Goal: Information Seeking & Learning: Learn about a topic

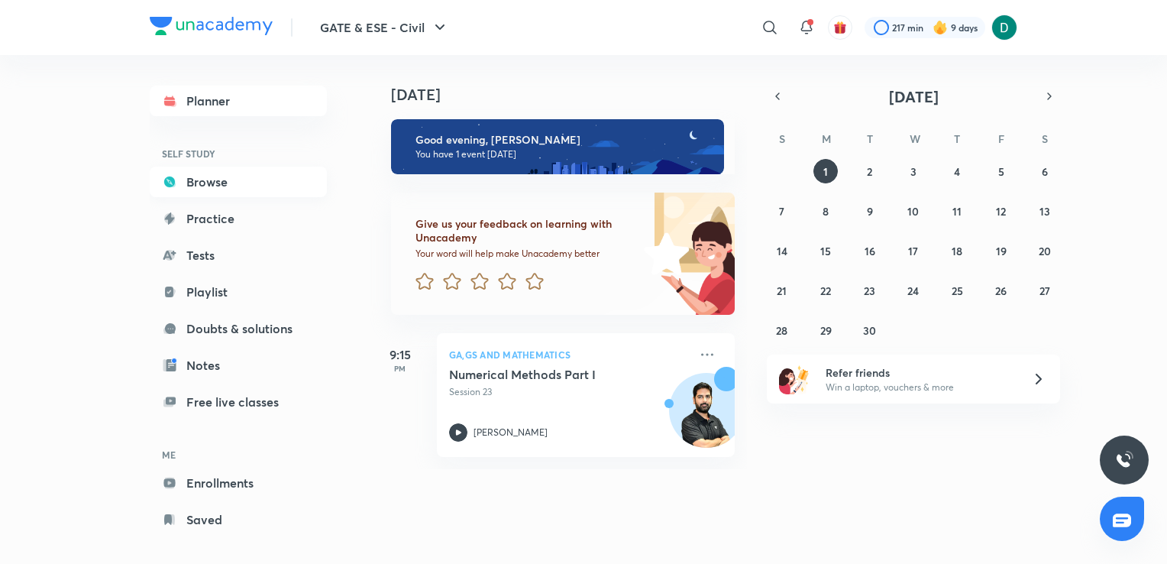
click at [204, 182] on link "Browse" at bounding box center [238, 182] width 177 height 31
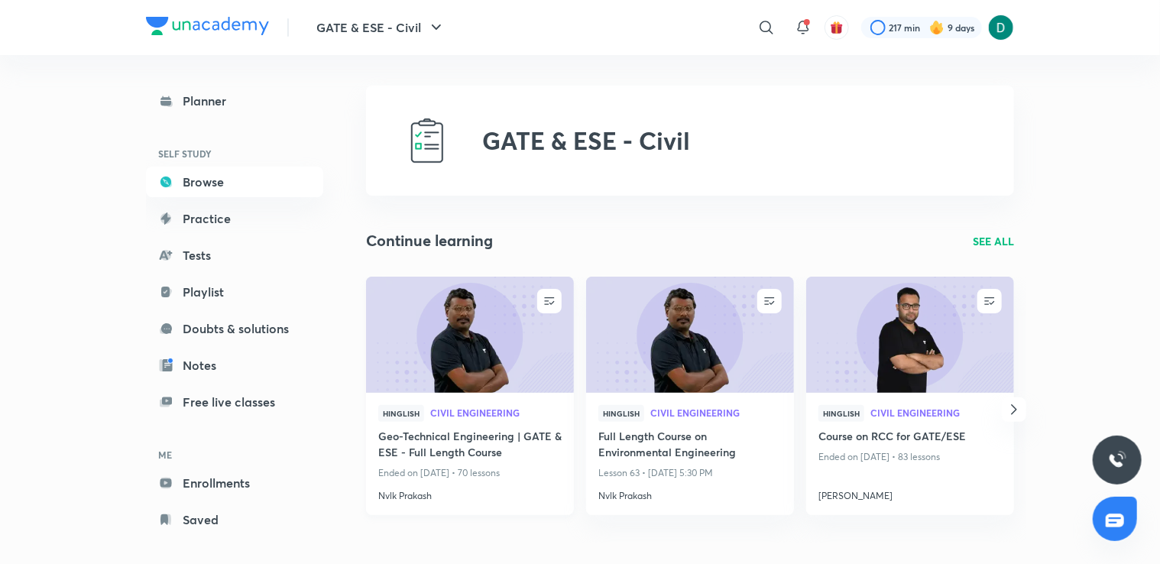
click at [389, 429] on h4 "Geo-Technical Engineering | GATE & ESE - Full Length Course" at bounding box center [469, 445] width 183 height 35
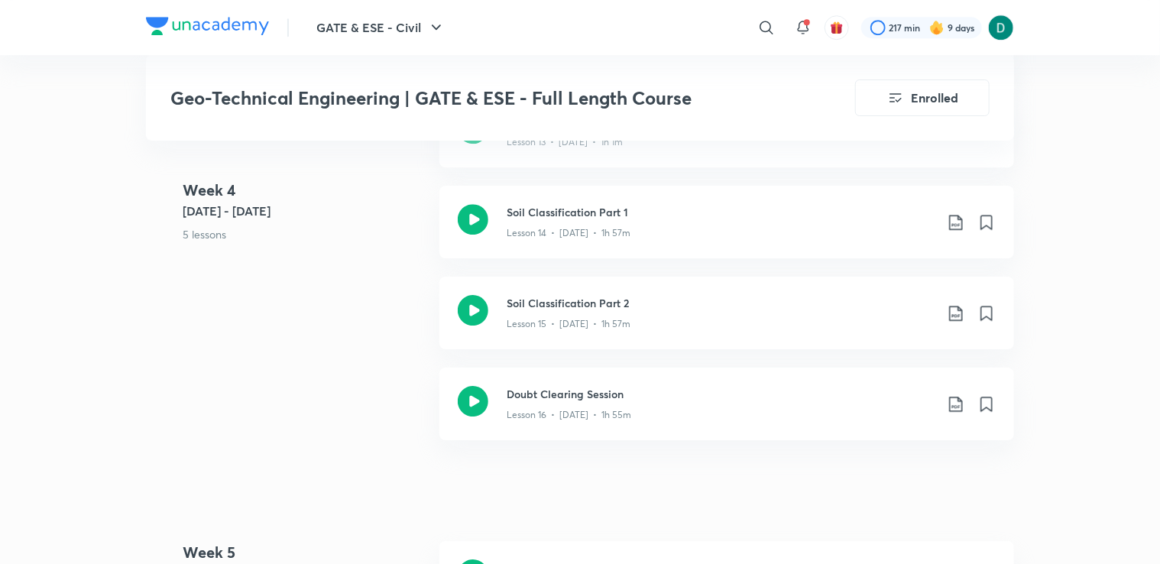
scroll to position [2318, 0]
click at [504, 393] on div "Doubt Clearing Session Lesson 16 • [DATE] • 1h 55m" at bounding box center [726, 402] width 574 height 73
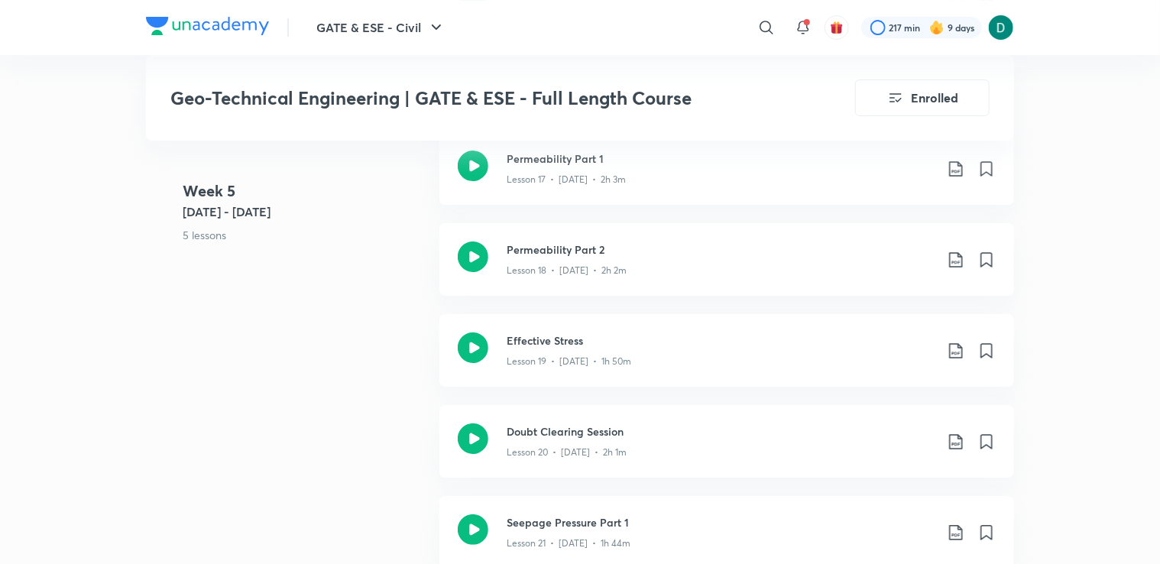
scroll to position [2755, 0]
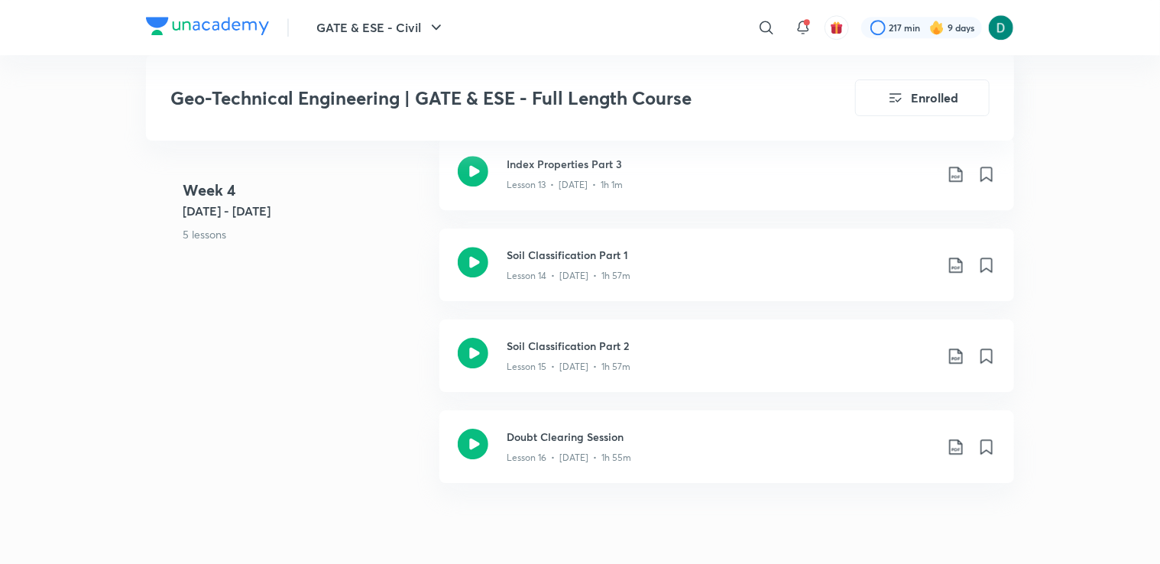
scroll to position [2274, 0]
click at [563, 255] on h3 "Soil Classification Part 1" at bounding box center [720, 254] width 428 height 16
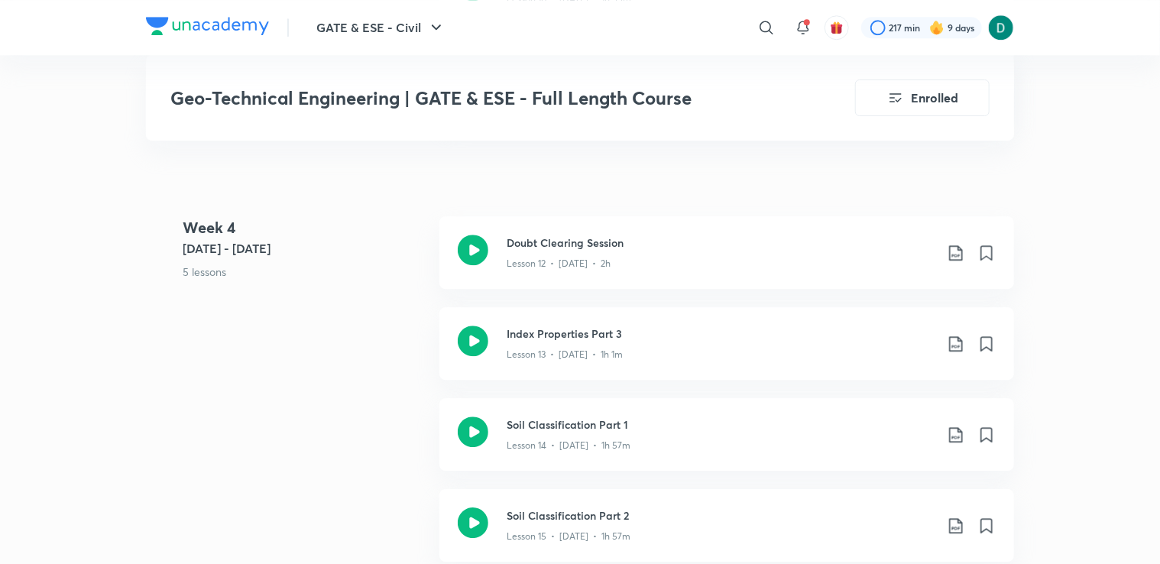
scroll to position [2138, 0]
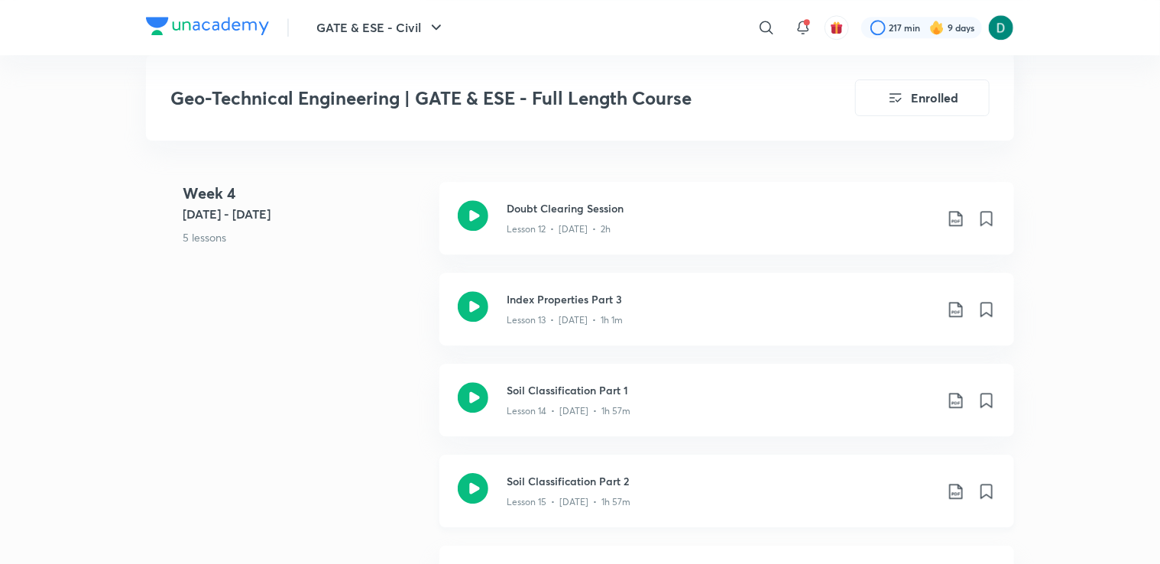
click at [471, 489] on icon at bounding box center [473, 488] width 31 height 31
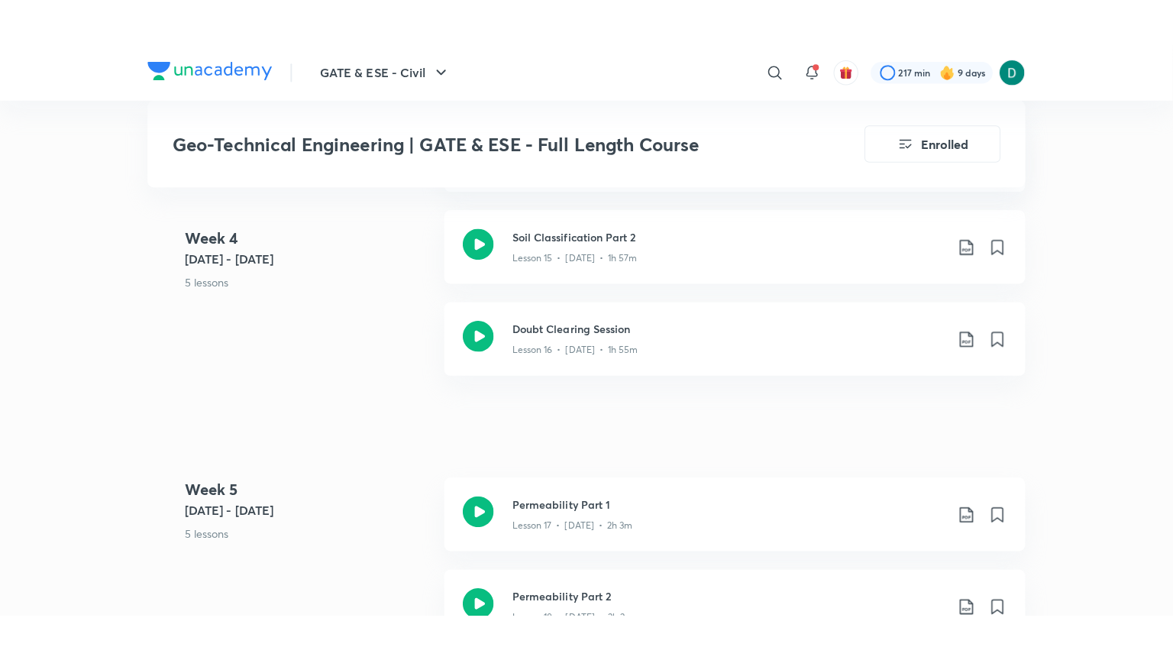
scroll to position [2509, 0]
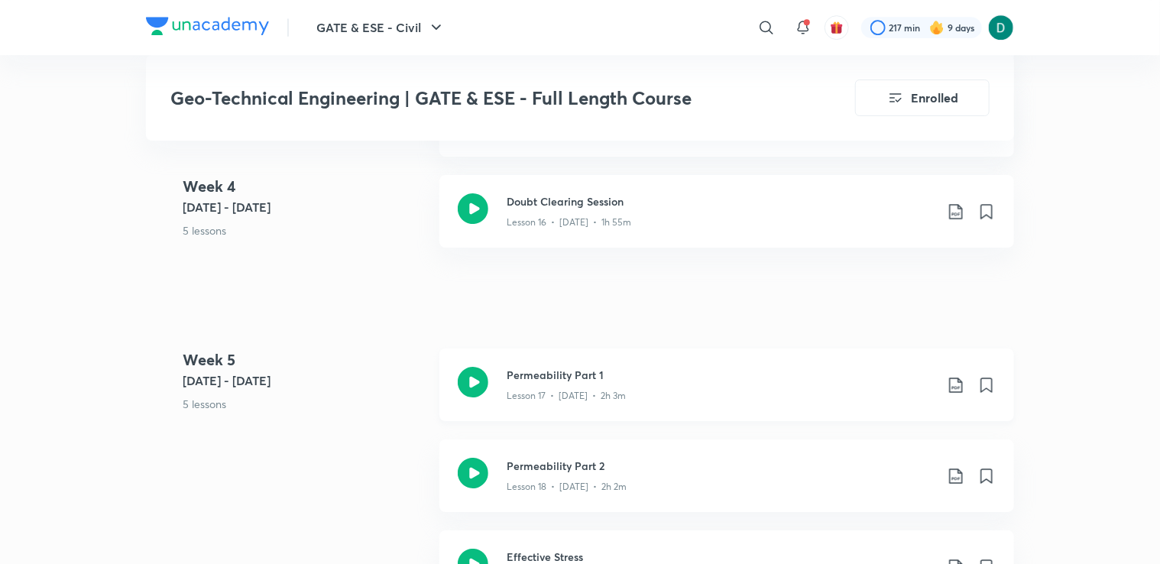
click at [570, 397] on p "Lesson 17 • [DATE] • 2h 3m" at bounding box center [565, 396] width 119 height 14
